Goal: Task Accomplishment & Management: Manage account settings

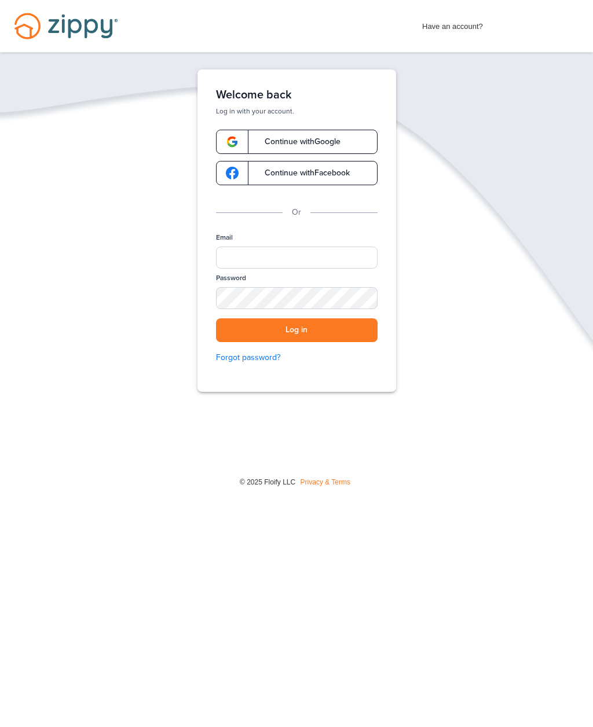
click at [317, 138] on span "Continue with Google" at bounding box center [296, 142] width 87 height 8
click at [327, 136] on link "Continue with Google" at bounding box center [297, 142] width 162 height 24
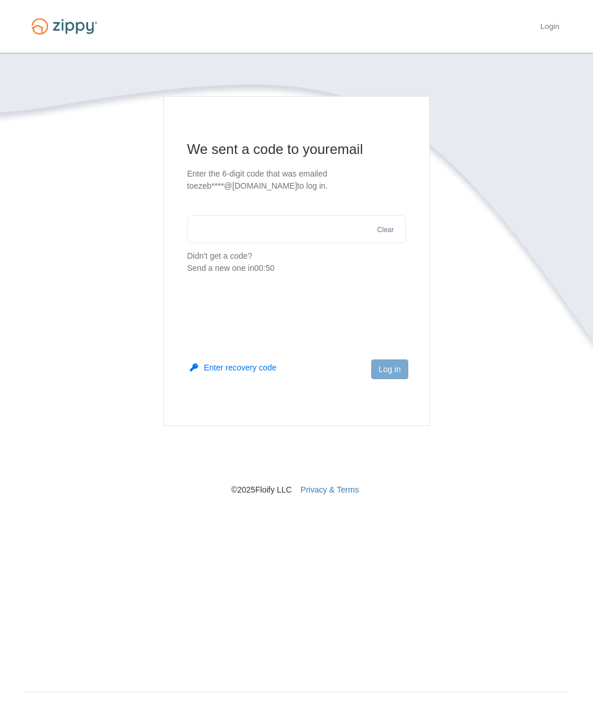
click at [289, 225] on input "text" at bounding box center [296, 229] width 219 height 28
type input "******"
click at [393, 373] on button "Log in" at bounding box center [389, 370] width 37 height 20
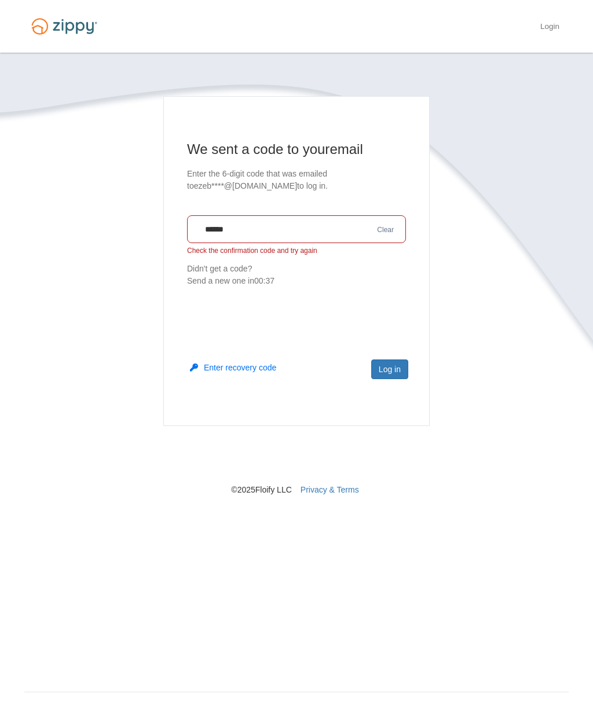
click at [396, 370] on button "Log in" at bounding box center [389, 370] width 37 height 20
